Goal: Information Seeking & Learning: Learn about a topic

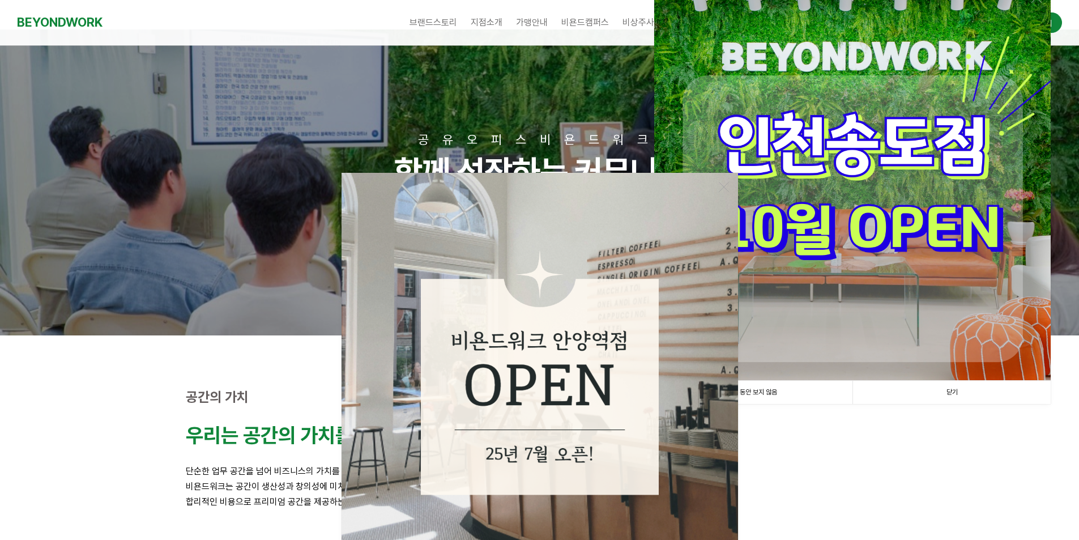
scroll to position [226, 0]
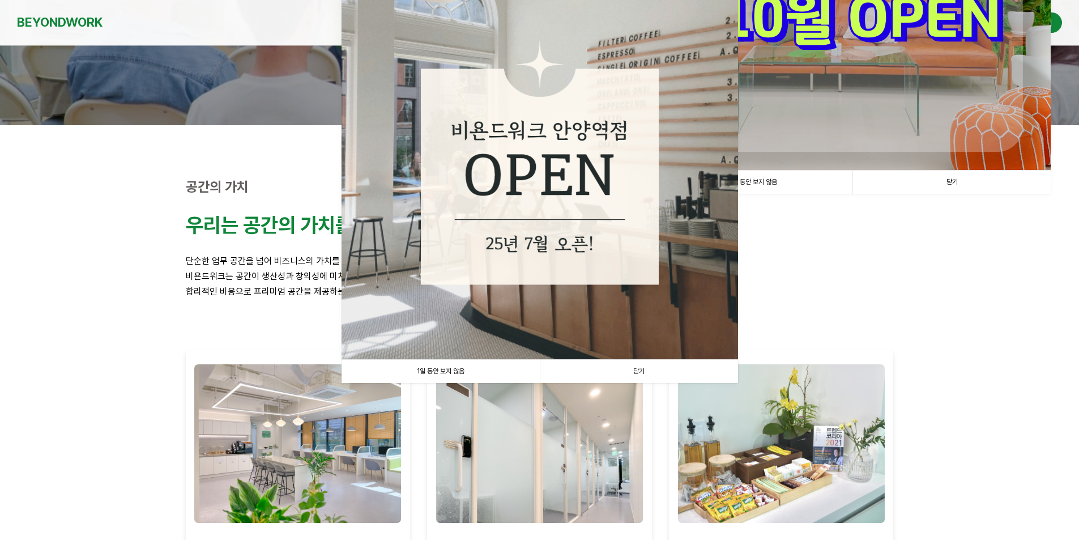
click at [516, 365] on link "1일 동안 보지 않음" at bounding box center [440, 371] width 198 height 23
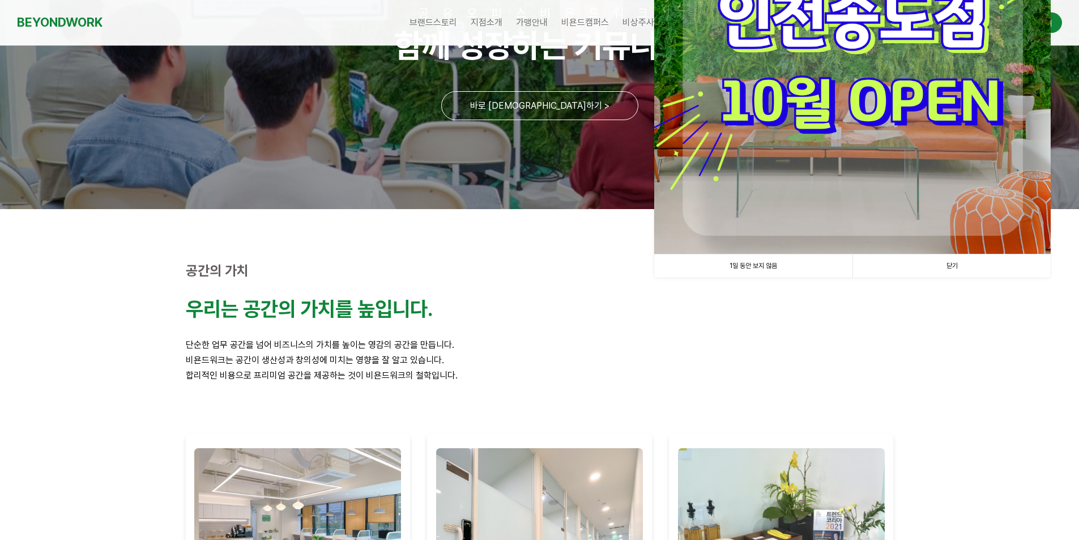
scroll to position [0, 0]
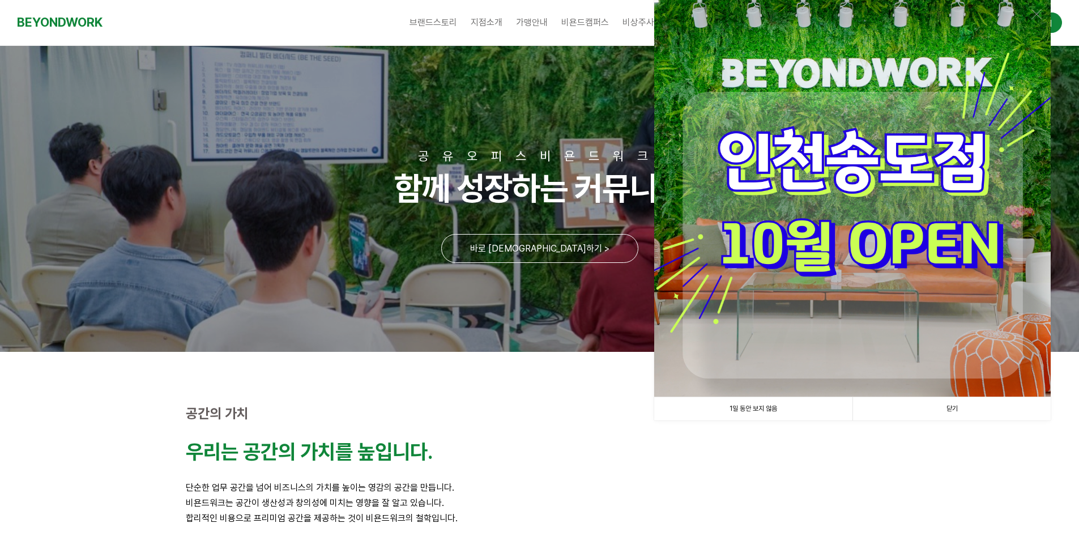
click at [755, 404] on link "1일 동안 보지 않음" at bounding box center [753, 408] width 198 height 23
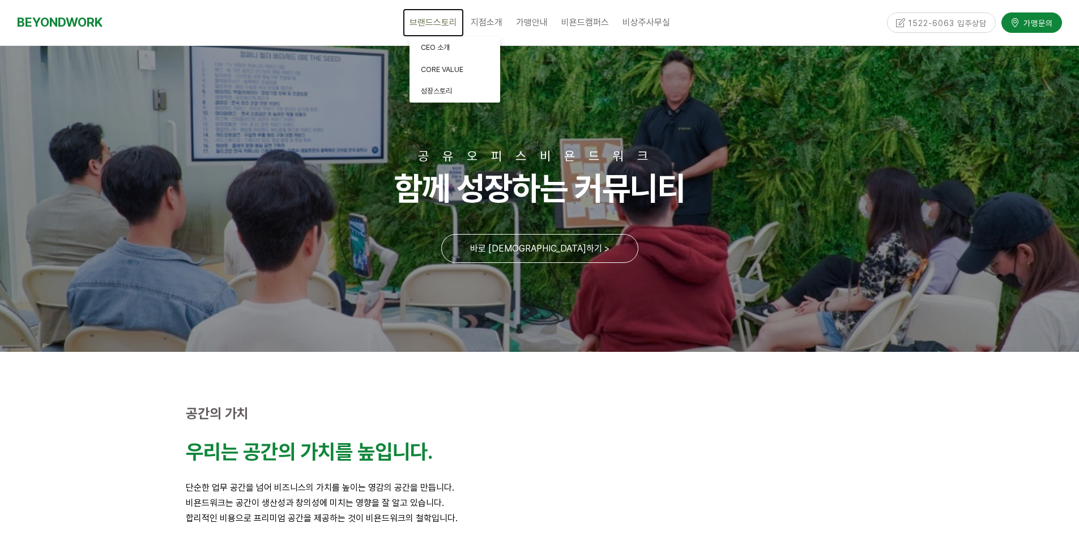
click at [446, 23] on span "브랜드스토리" at bounding box center [433, 22] width 48 height 11
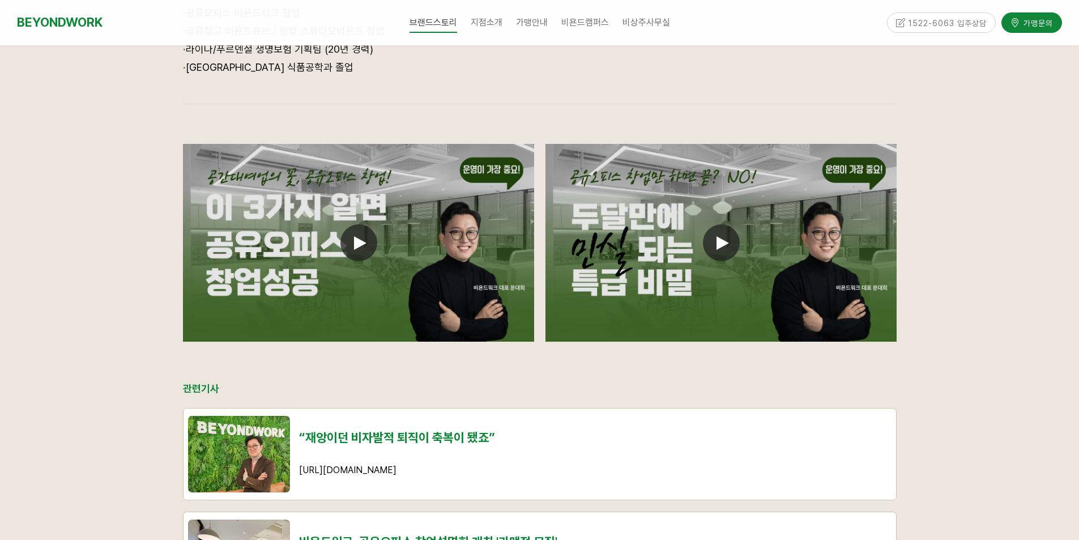
scroll to position [736, 0]
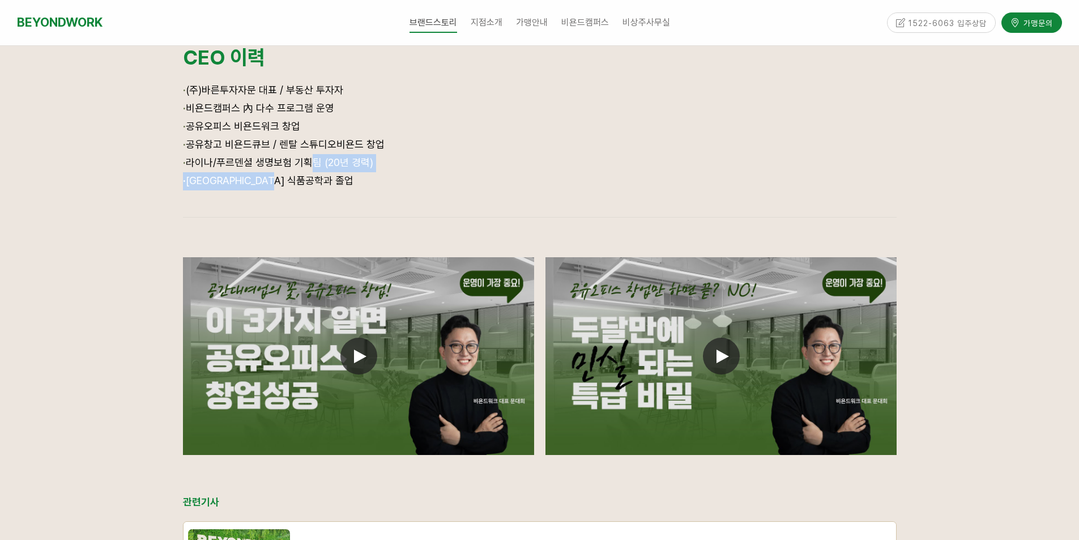
drag, startPoint x: 307, startPoint y: 183, endPoint x: 305, endPoint y: 160, distance: 23.9
click at [305, 160] on div "· (주)바른투자자문 대표 / 부동산 투자자 · 비욘드캠퍼스 內 다수 프로그램 운영 · 공유오피스 비욘드워크 창업 · 공유창고 비욘드큐브 / …" at bounding box center [539, 144] width 713 height 124
click at [324, 173] on p "· [GEOGRAPHIC_DATA] 식품공학과 졸업" at bounding box center [539, 181] width 713 height 18
